Goal: Ask a question: Seek information or help from site administrators or community

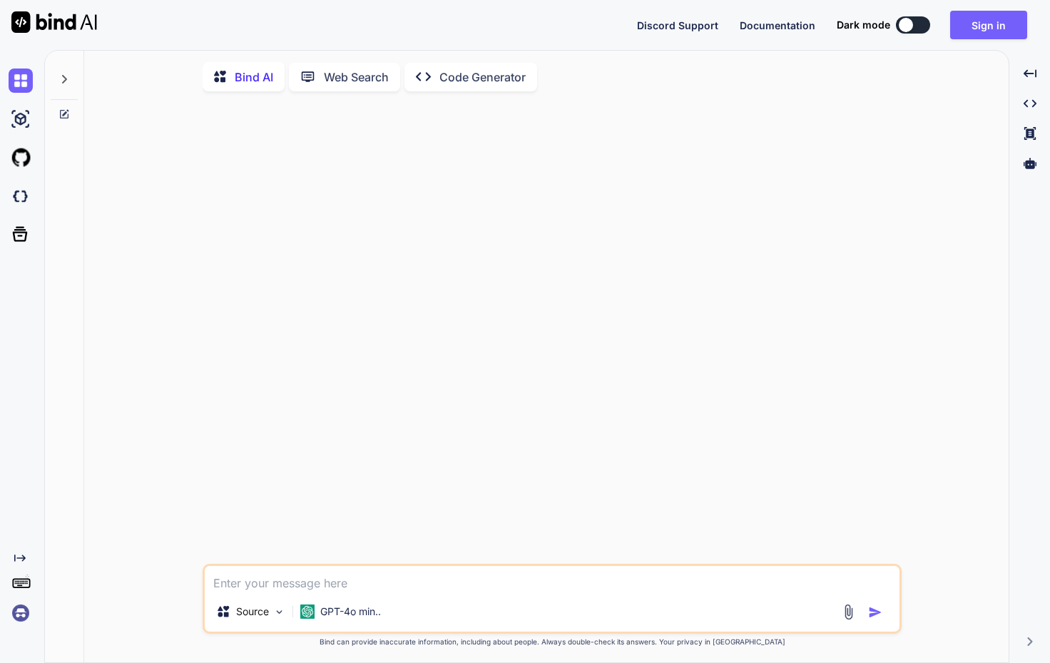
type textarea "x"
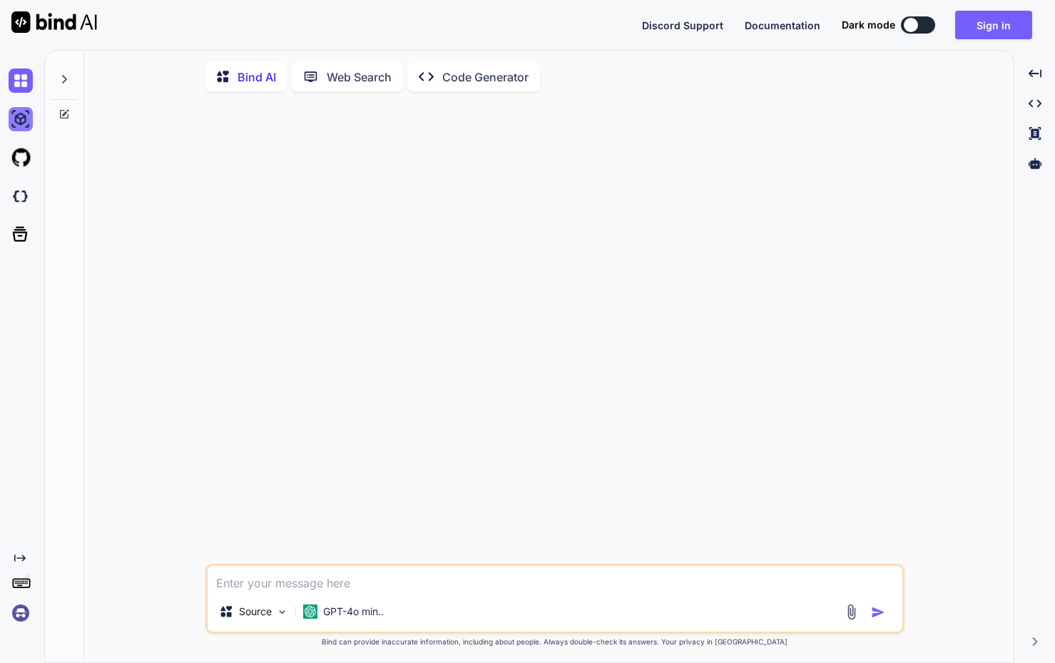
click at [16, 113] on img at bounding box center [21, 119] width 24 height 24
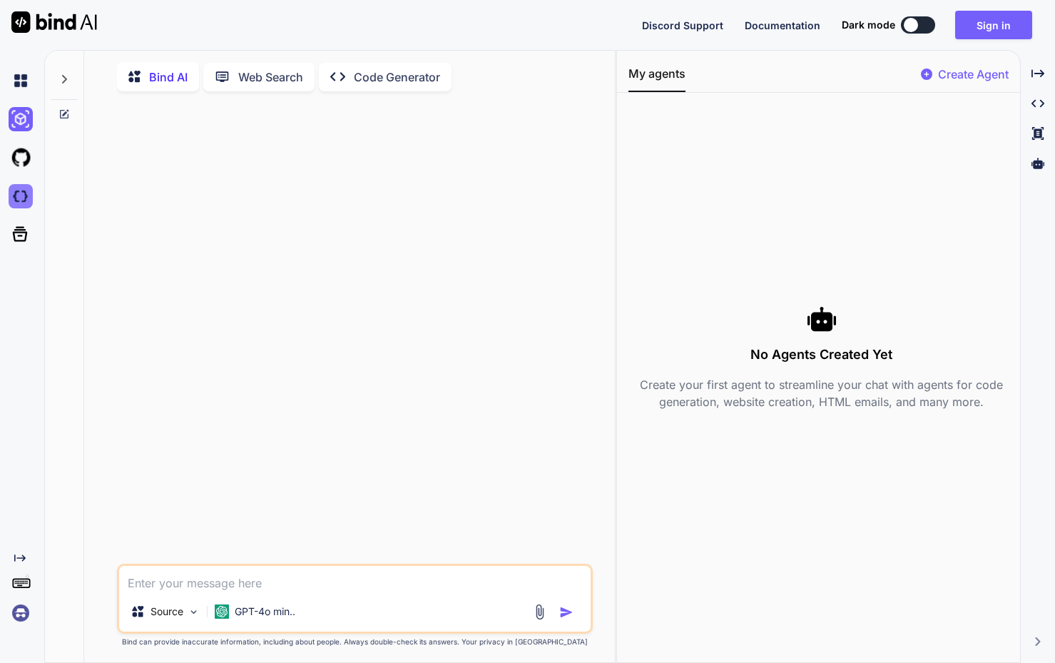
click at [16, 202] on img at bounding box center [21, 196] width 24 height 24
click at [281, 581] on textarea at bounding box center [355, 579] width 472 height 26
paste textarea "Can I use Bind AI to create an app, export the app, and run it in a website env…"
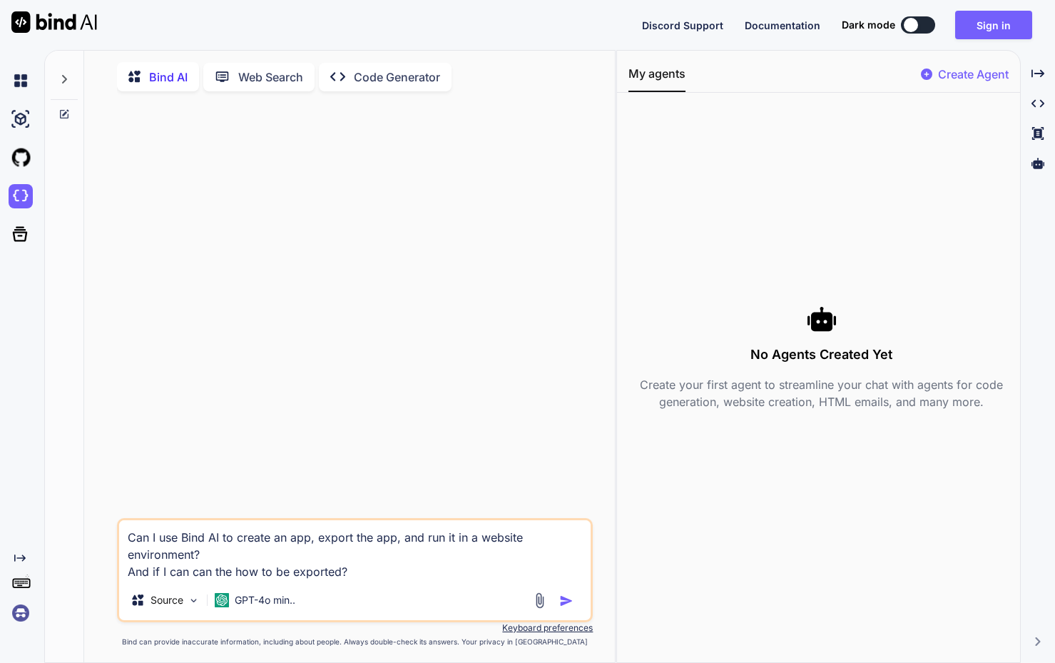
type textarea "Can I use Bind AI to create an app, export the app, and run it in a website env…"
click at [574, 603] on button "button" at bounding box center [569, 601] width 20 height 14
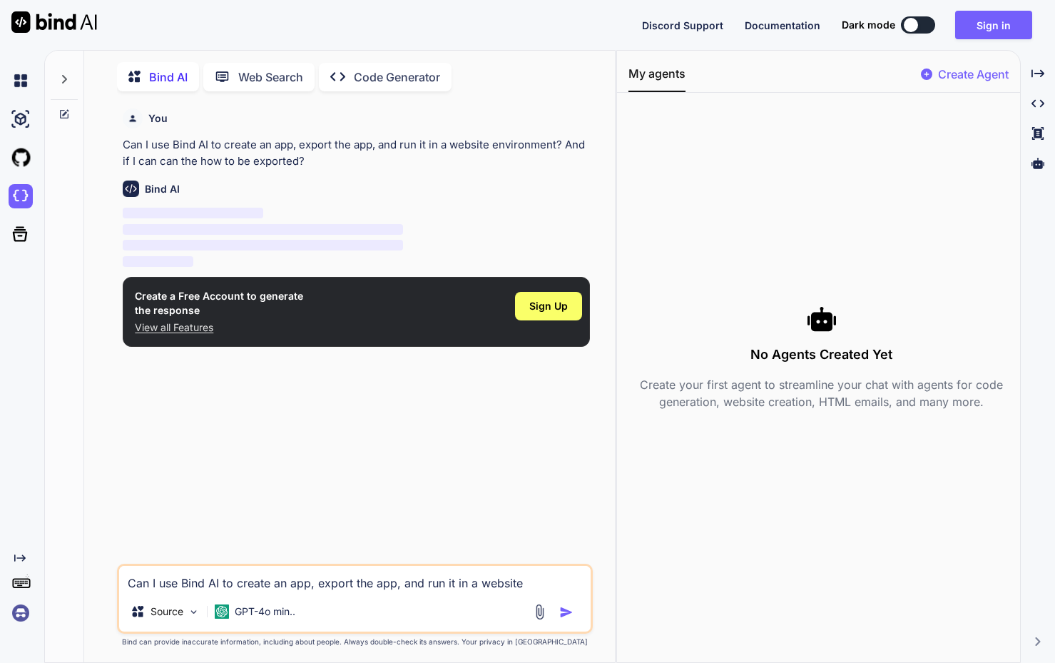
scroll to position [6, 0]
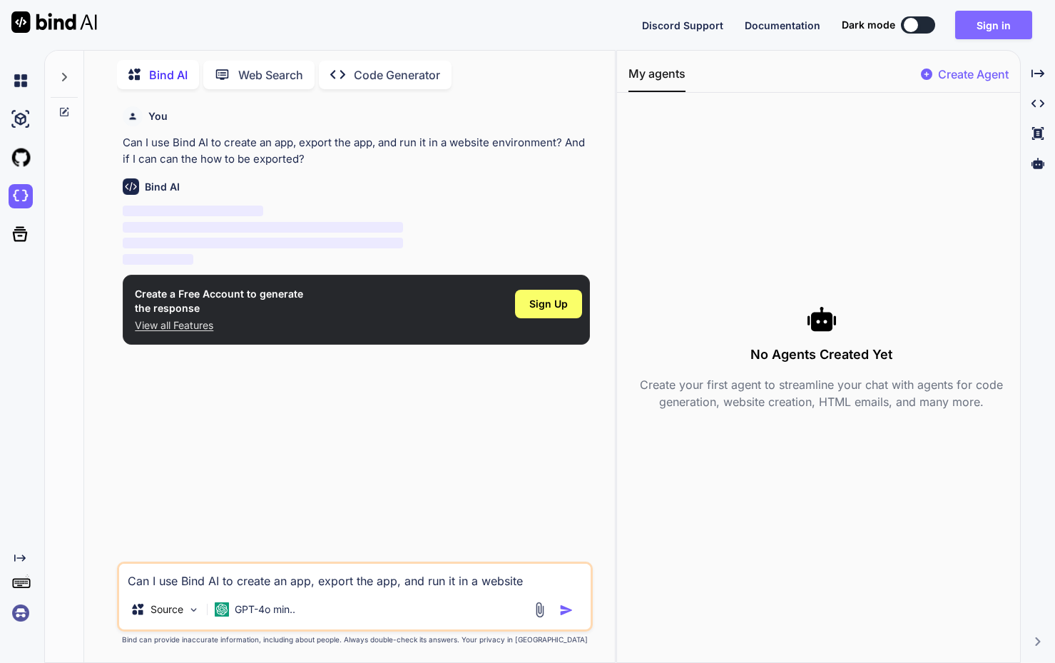
click at [878, 29] on button "Sign in" at bounding box center [993, 25] width 77 height 29
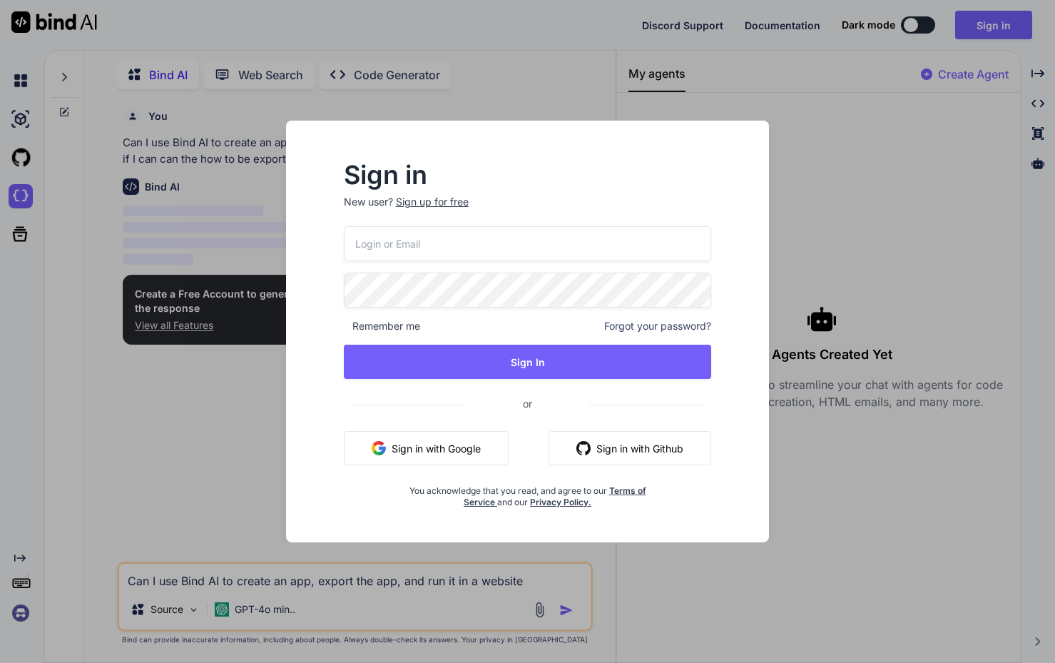
click at [448, 437] on button "Sign in with Google" at bounding box center [426, 448] width 165 height 34
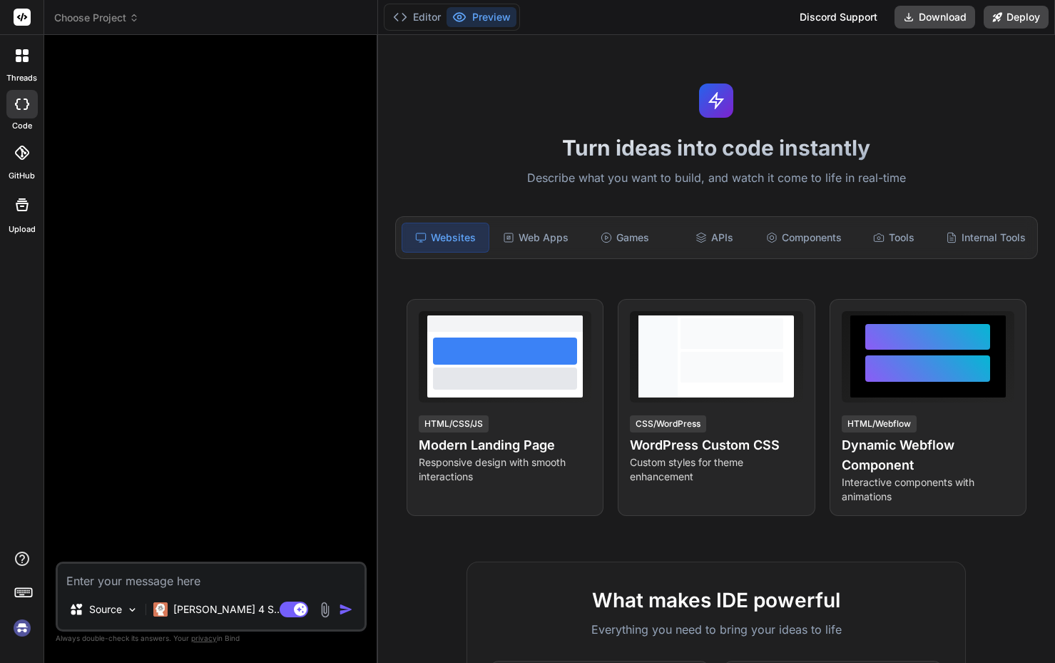
click at [23, 56] on icon at bounding box center [26, 59] width 6 height 6
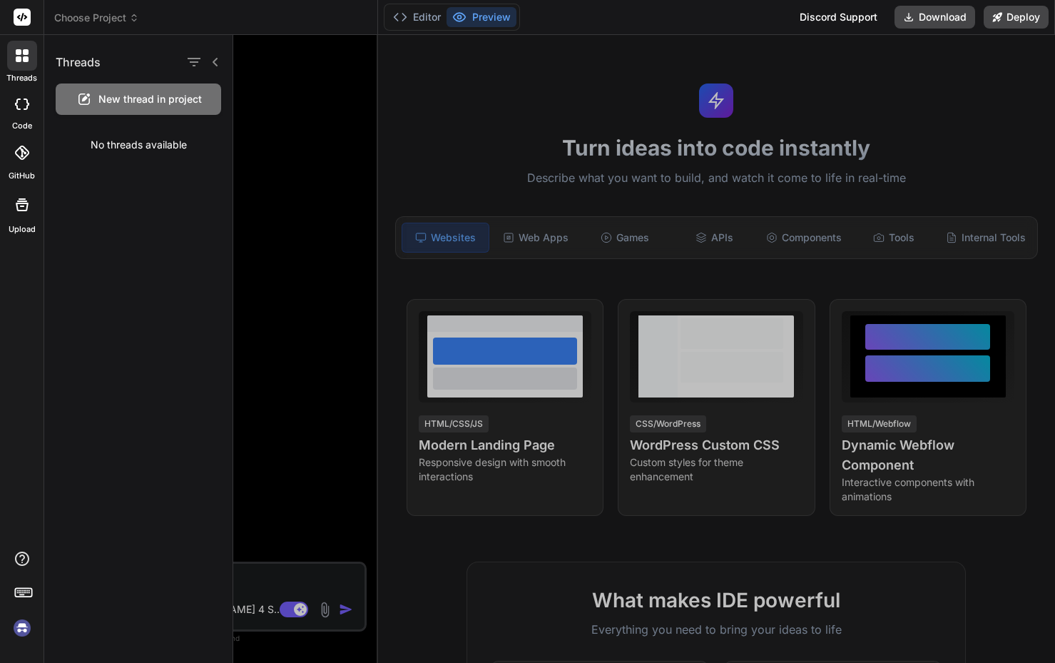
click at [18, 13] on rect at bounding box center [22, 17] width 17 height 17
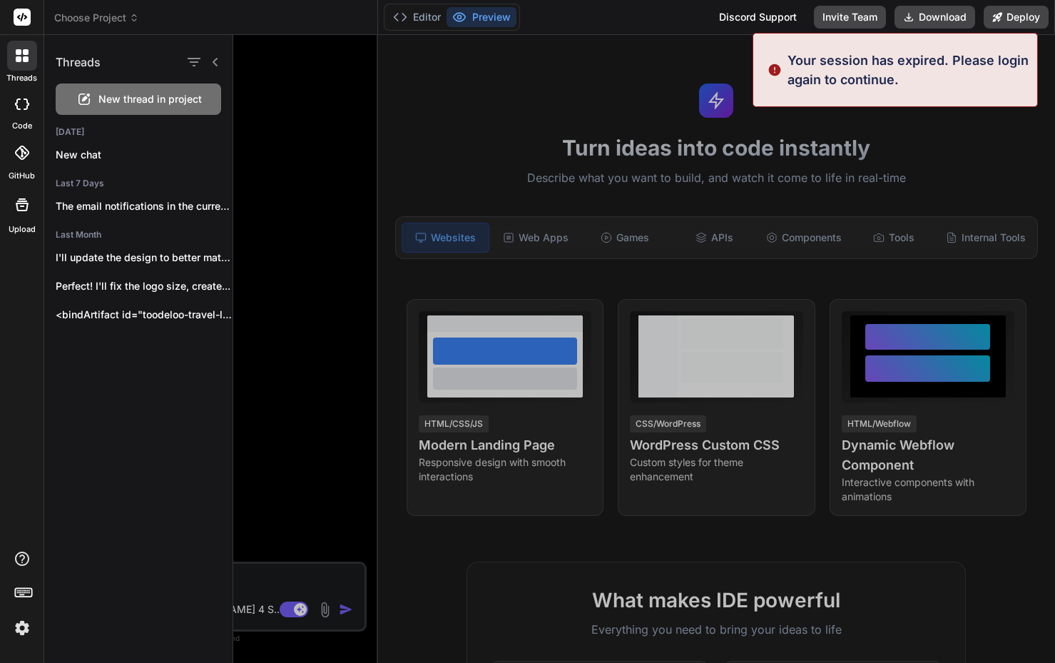
type textarea "x"
